Goal: Task Accomplishment & Management: Use online tool/utility

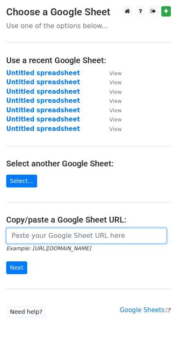
click at [61, 242] on input "url" at bounding box center [86, 236] width 161 height 16
paste input "[URL][DOMAIN_NAME]"
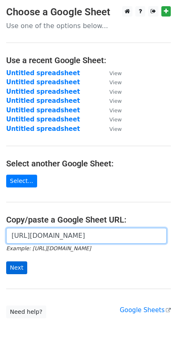
type input "[URL][DOMAIN_NAME]"
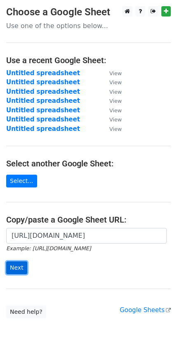
click at [20, 267] on input "Next" at bounding box center [16, 267] width 21 height 13
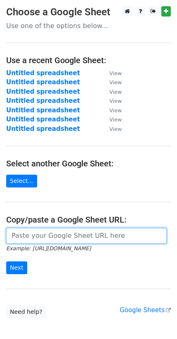
click at [42, 236] on input "url" at bounding box center [86, 236] width 161 height 16
paste input "https://docs.google.com/spreadsheets/d/12xSEOKXn8ush-XIP_i9-OWfLjRwRtVwUmo80rf5…"
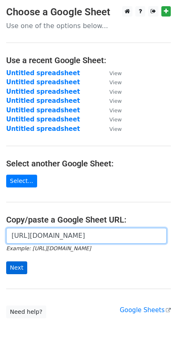
type input "https://docs.google.com/spreadsheets/d/12xSEOKXn8ush-XIP_i9-OWfLjRwRtVwUmo80rf5…"
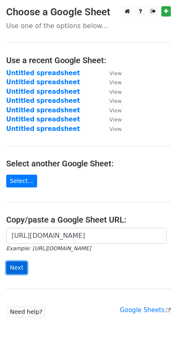
click at [19, 264] on input "Next" at bounding box center [16, 267] width 21 height 13
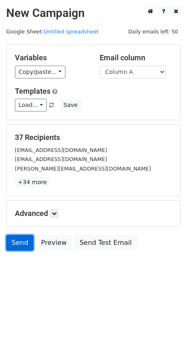
click at [13, 249] on link "Send" at bounding box center [19, 243] width 27 height 16
